Goal: Information Seeking & Learning: Learn about a topic

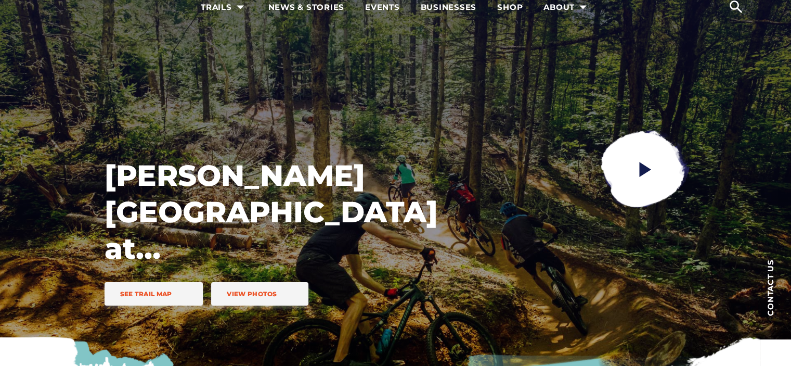
scroll to position [104, 0]
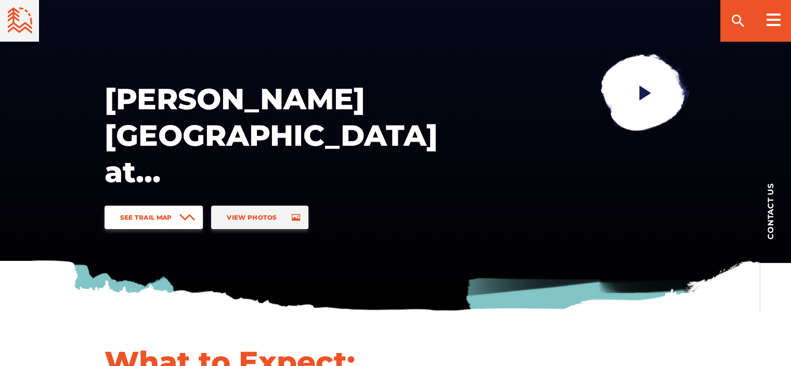
click at [191, 224] on span at bounding box center [188, 217] width 16 height 23
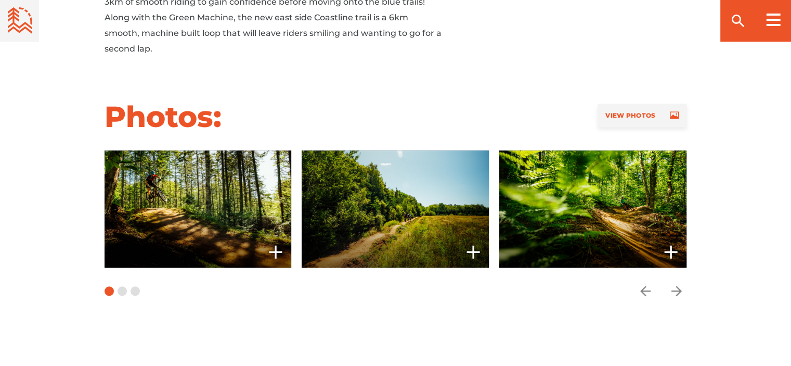
scroll to position [1172, 0]
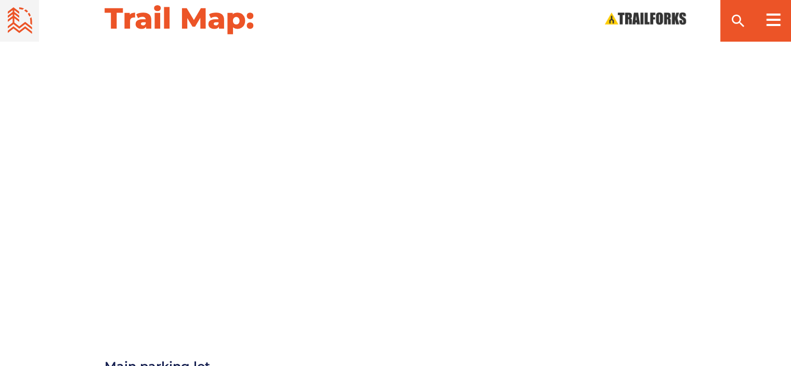
drag, startPoint x: 746, startPoint y: 260, endPoint x: 732, endPoint y: 172, distance: 89.0
click at [732, 172] on div at bounding box center [396, 183] width 728 height 263
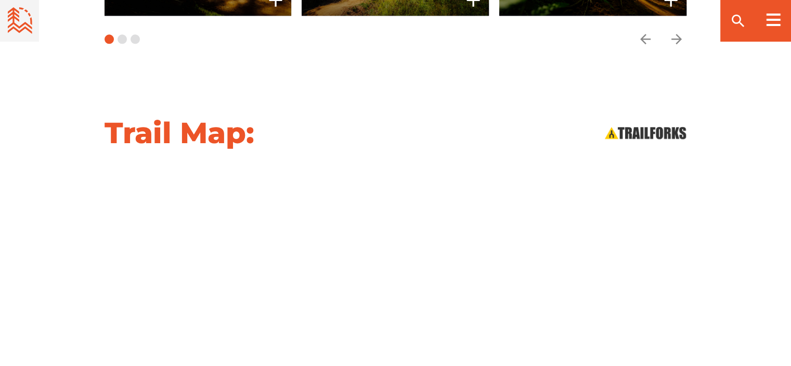
scroll to position [1068, 0]
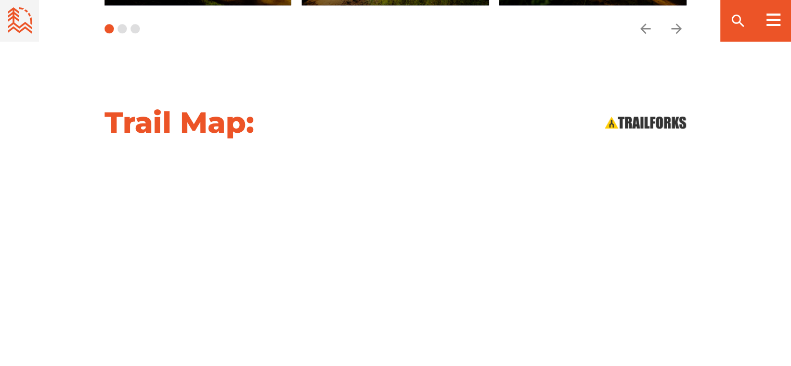
click at [381, 116] on div "Trail Map:" at bounding box center [396, 122] width 728 height 36
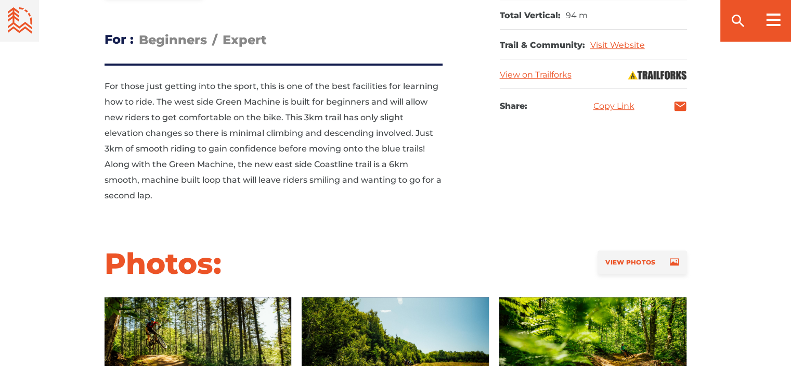
scroll to position [703, 0]
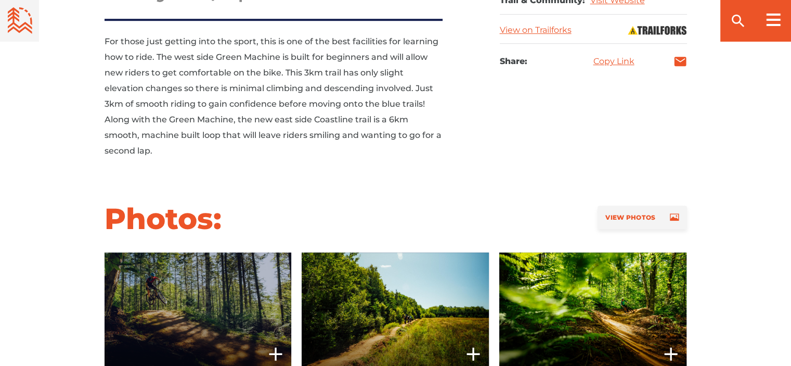
click at [173, 320] on span at bounding box center [197, 310] width 187 height 117
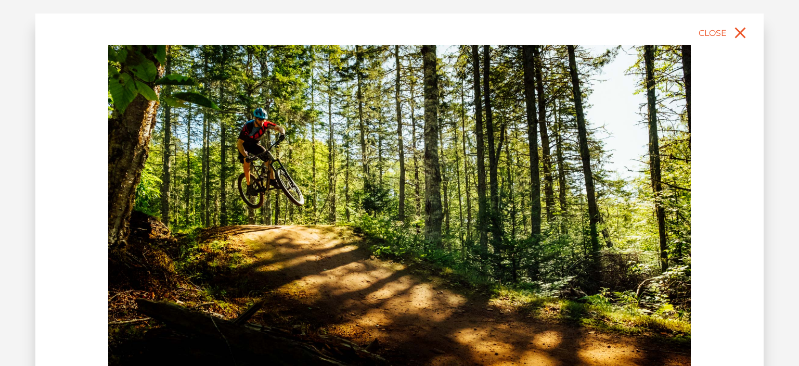
drag, startPoint x: 484, startPoint y: 237, endPoint x: 390, endPoint y: 249, distance: 94.4
click at [390, 248] on img at bounding box center [399, 227] width 583 height 365
click at [740, 29] on icon "close" at bounding box center [740, 32] width 19 height 19
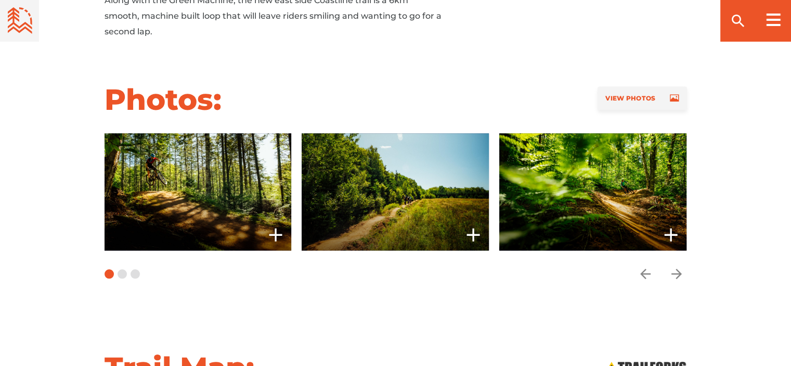
scroll to position [860, 0]
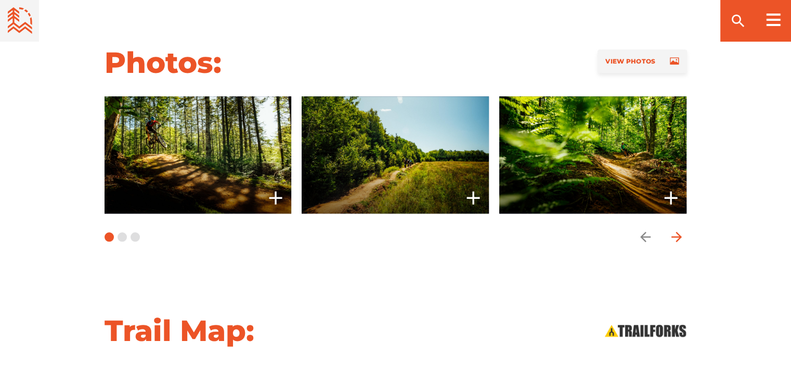
click at [675, 238] on icon "arrow forward" at bounding box center [677, 237] width 16 height 16
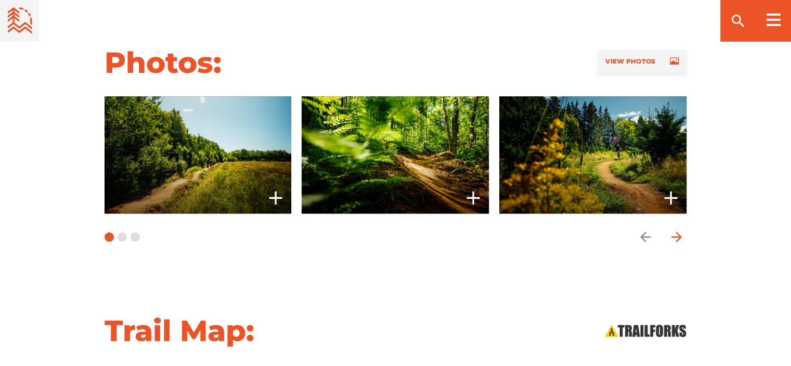
click at [675, 236] on icon "arrow forward" at bounding box center [676, 237] width 10 height 10
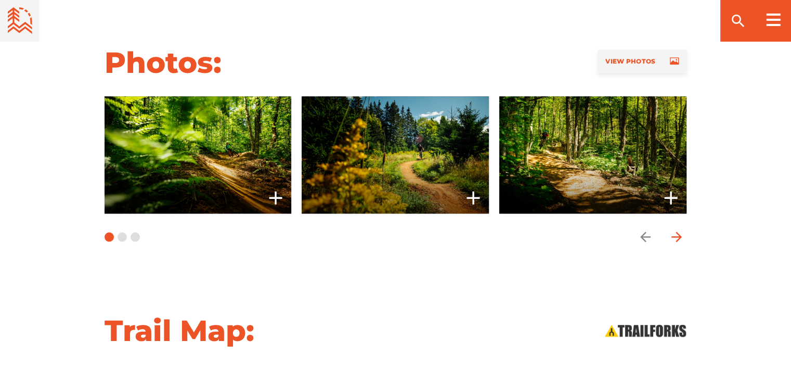
click at [675, 236] on icon "arrow forward" at bounding box center [676, 237] width 10 height 10
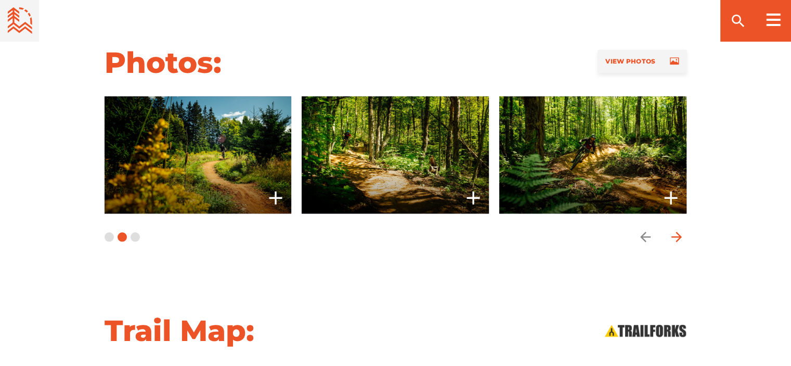
click at [675, 236] on icon "arrow forward" at bounding box center [676, 237] width 10 height 10
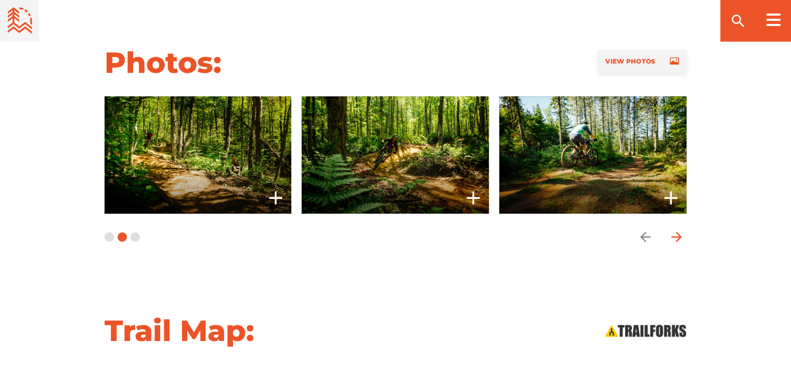
click at [675, 236] on icon "arrow forward" at bounding box center [676, 237] width 10 height 10
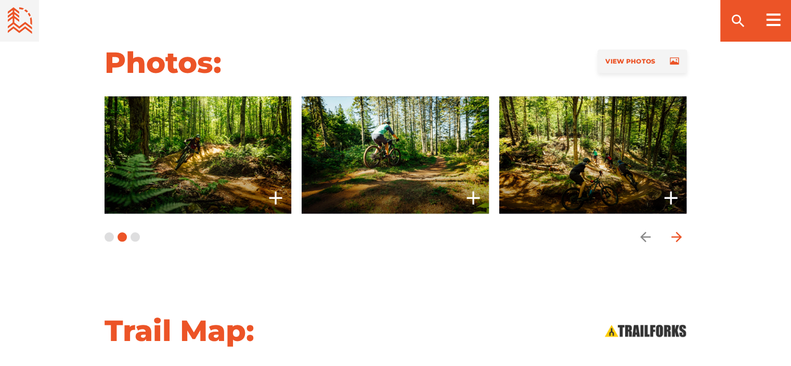
click at [675, 236] on icon "arrow forward" at bounding box center [676, 237] width 10 height 10
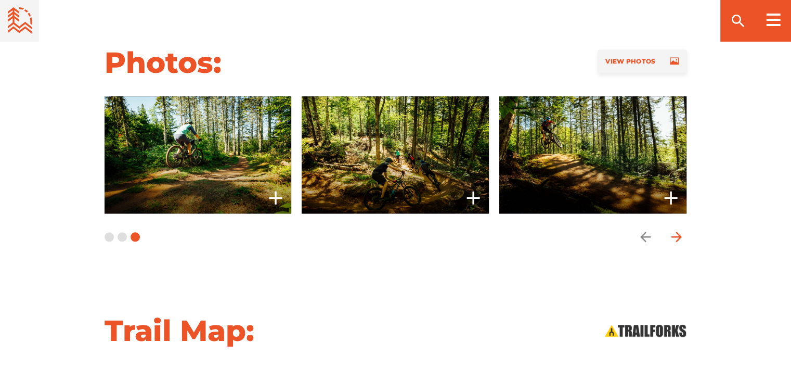
click at [678, 237] on icon "arrow forward" at bounding box center [676, 237] width 10 height 10
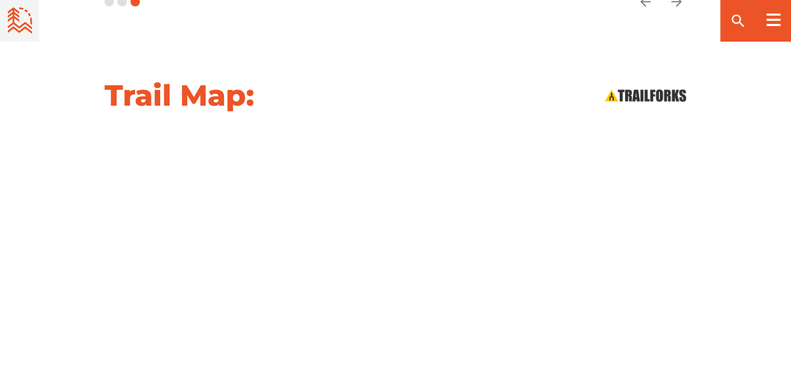
scroll to position [1068, 0]
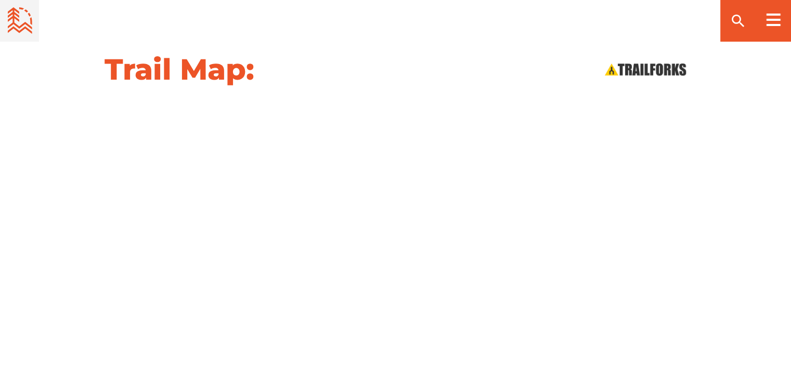
scroll to position [1120, 0]
click at [765, 6] on div at bounding box center [773, 20] width 35 height 42
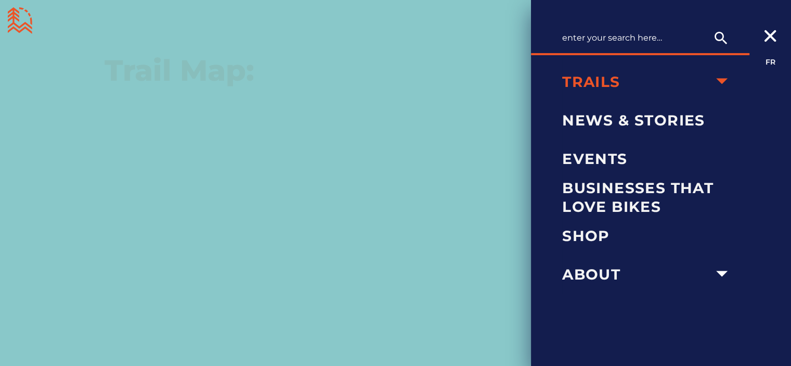
click at [720, 83] on icon "arrow dropdown" at bounding box center [722, 81] width 23 height 23
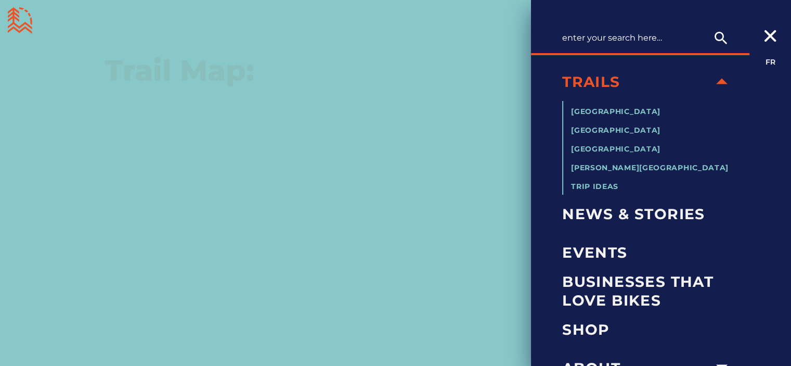
click at [720, 83] on icon "arrow dropdown" at bounding box center [722, 81] width 23 height 23
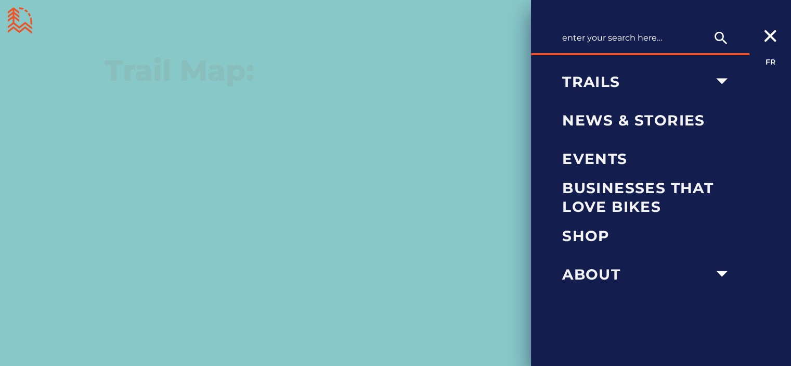
click at [770, 33] on icon at bounding box center [770, 36] width 15 height 12
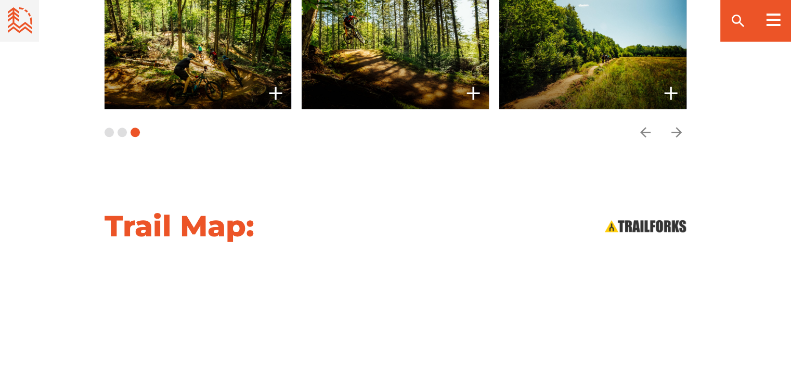
scroll to position [964, 0]
